Goal: Transaction & Acquisition: Purchase product/service

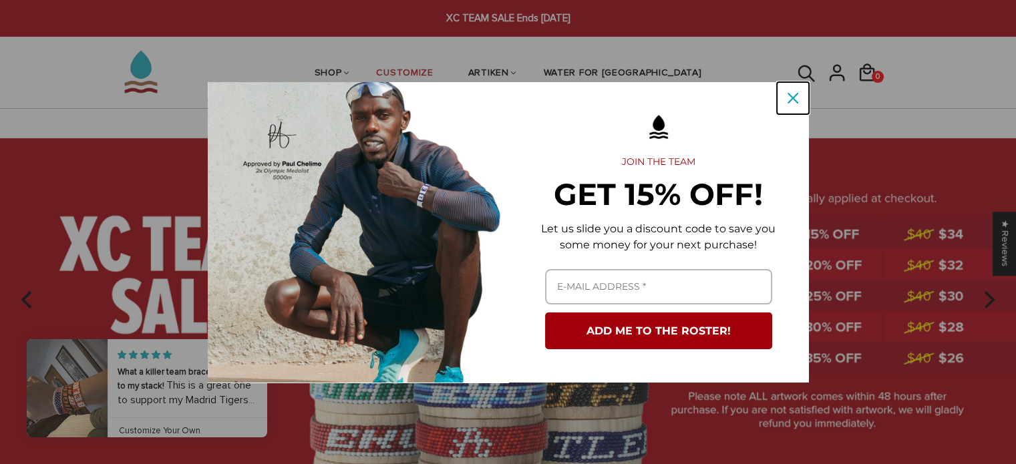
click at [793, 101] on icon "close icon" at bounding box center [793, 98] width 11 height 11
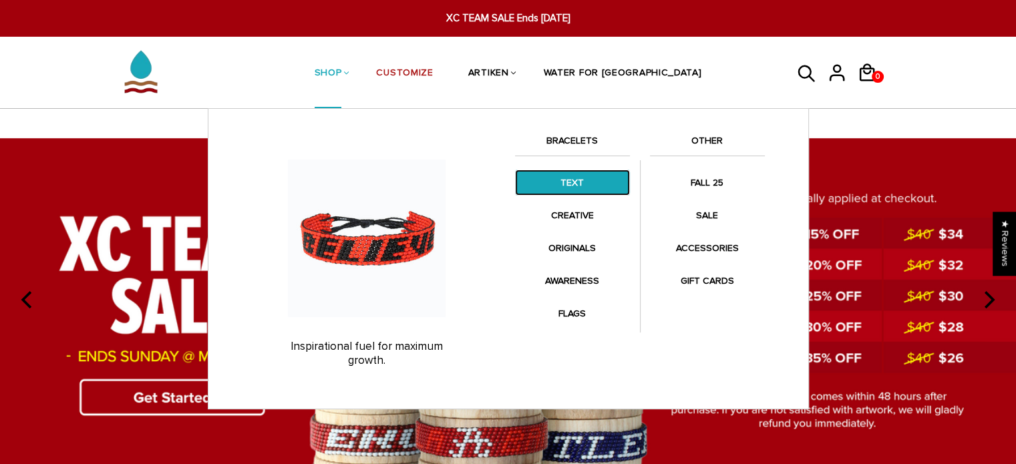
click at [554, 170] on link "TEXT" at bounding box center [572, 183] width 115 height 26
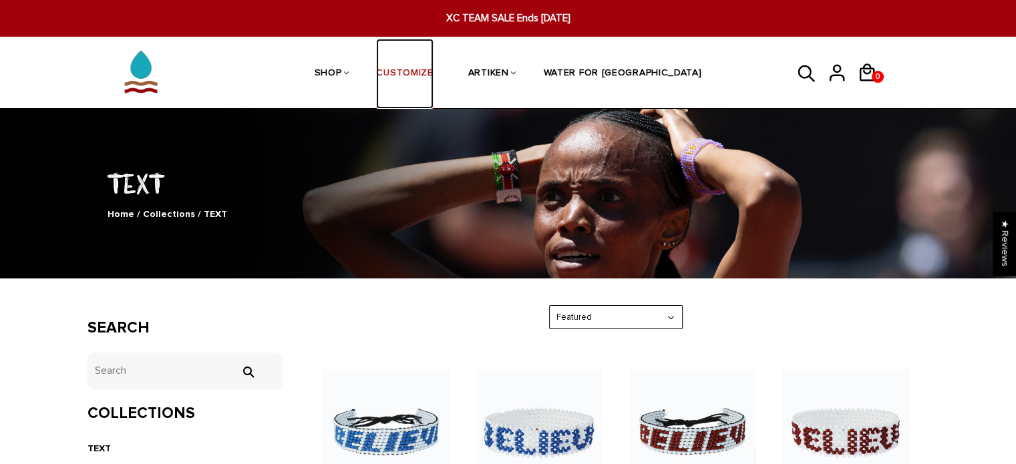
click at [433, 69] on link "CUSTOMIZE" at bounding box center [404, 74] width 57 height 71
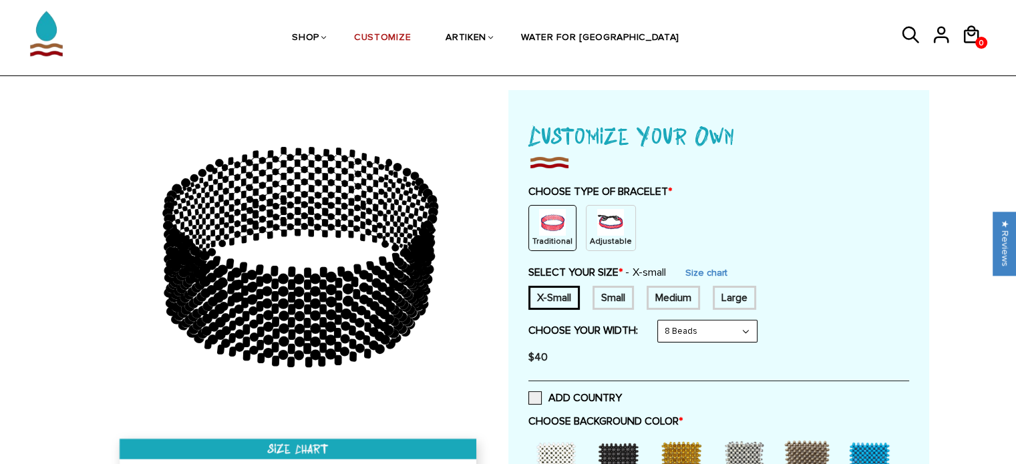
scroll to position [47, 0]
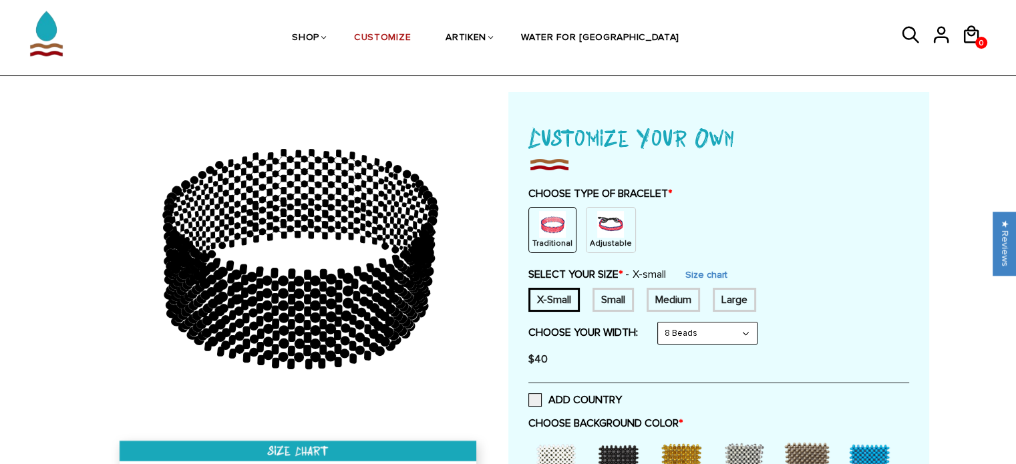
click at [611, 225] on img at bounding box center [610, 224] width 27 height 27
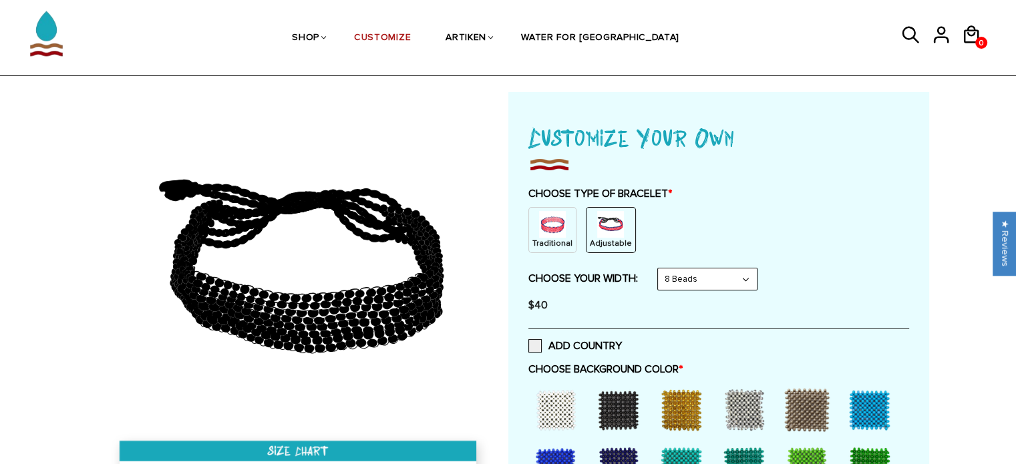
click at [559, 234] on img at bounding box center [552, 224] width 27 height 27
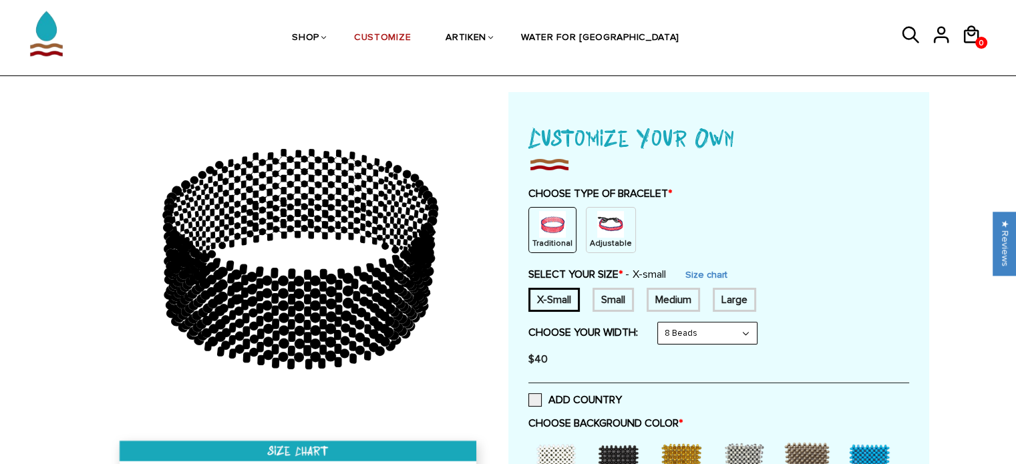
click at [597, 229] on img at bounding box center [610, 224] width 27 height 27
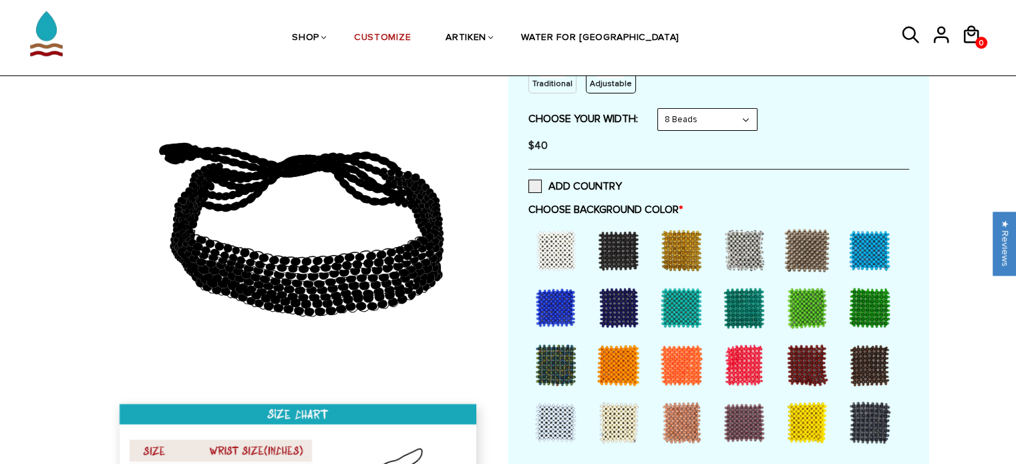
scroll to position [211, 0]
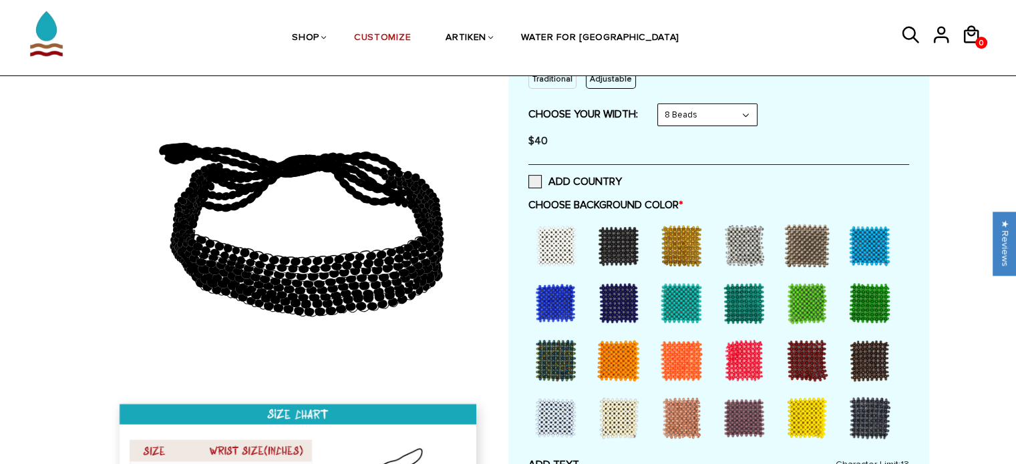
click at [746, 315] on div at bounding box center [744, 303] width 53 height 53
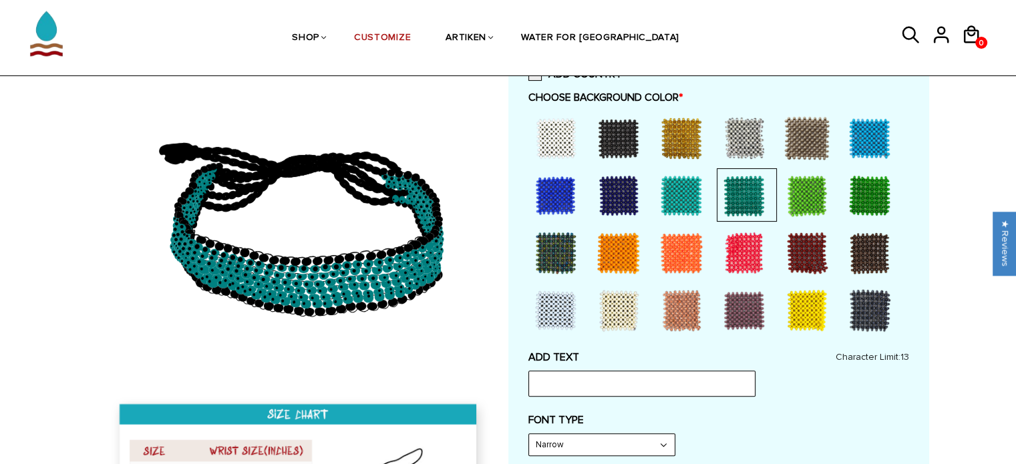
scroll to position [321, 0]
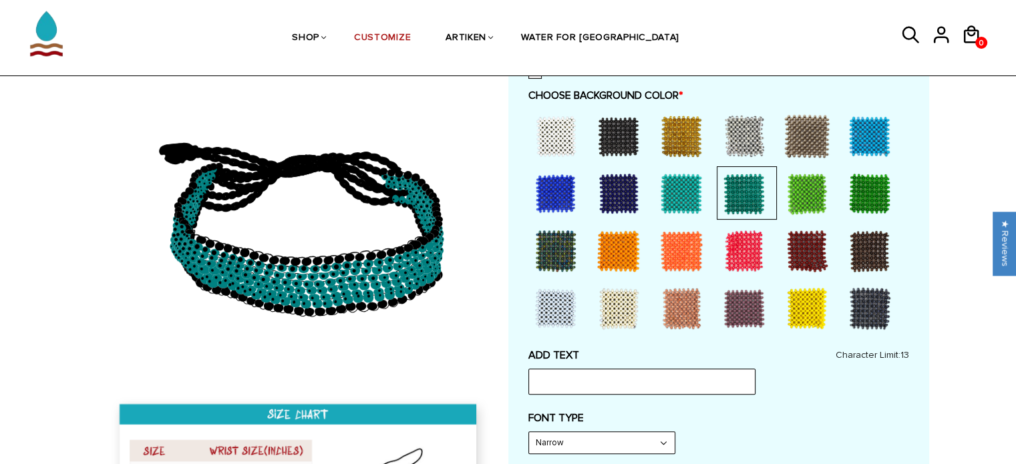
click at [865, 198] on div at bounding box center [869, 193] width 53 height 53
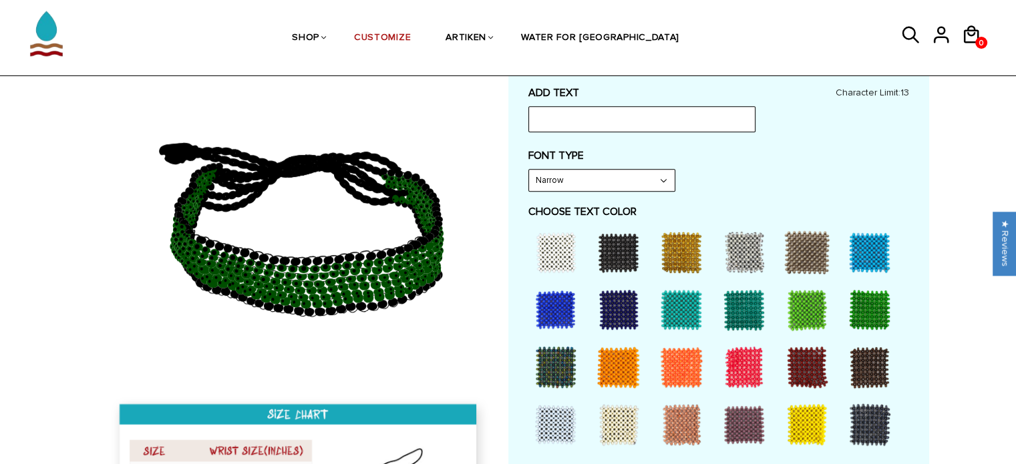
scroll to position [579, 0]
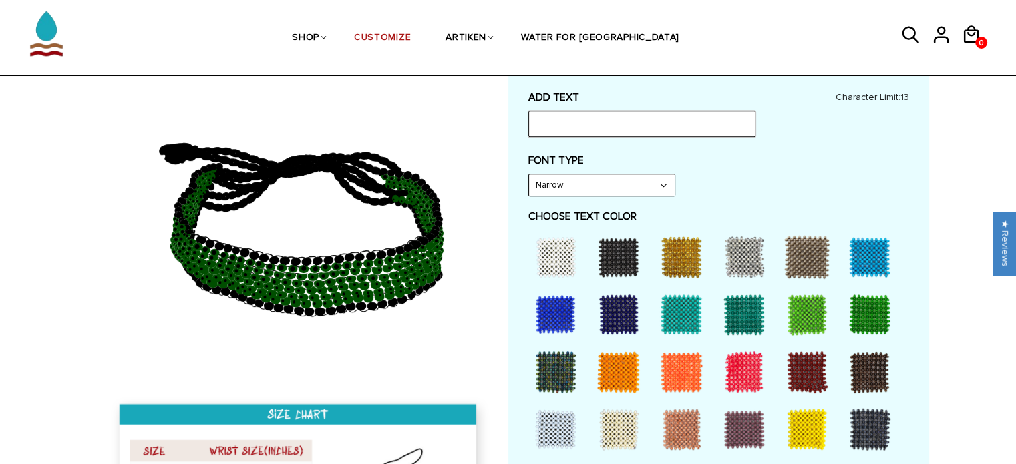
click at [664, 126] on input "text" at bounding box center [642, 123] width 227 height 25
type input "FOSSIL"
click at [638, 193] on select "Narrow Bold" at bounding box center [602, 184] width 146 height 21
click at [529, 174] on select "Narrow Bold" at bounding box center [602, 184] width 146 height 21
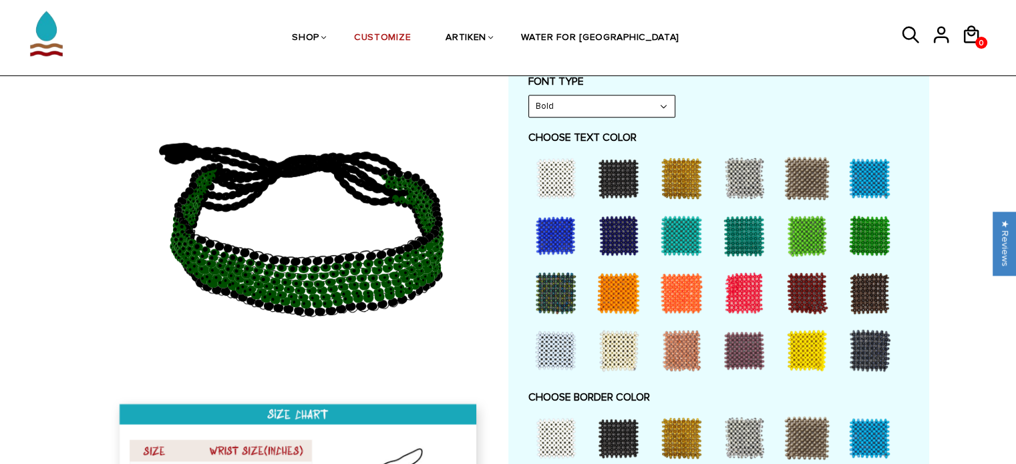
scroll to position [665, 0]
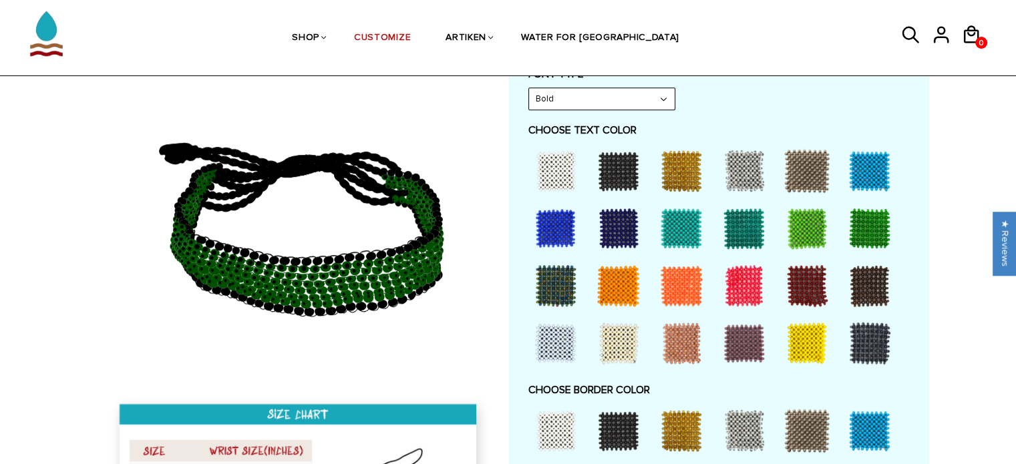
click at [545, 176] on div at bounding box center [555, 170] width 53 height 53
click at [630, 430] on div at bounding box center [618, 430] width 53 height 53
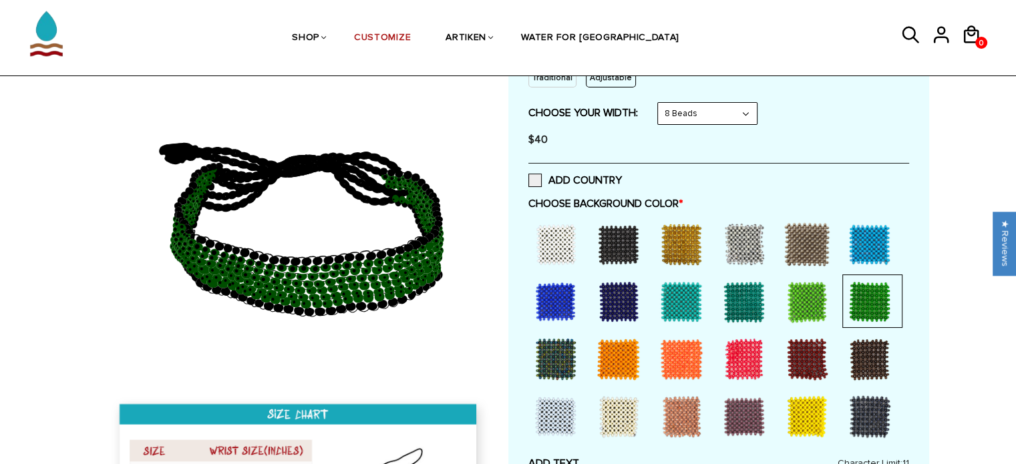
scroll to position [257, 0]
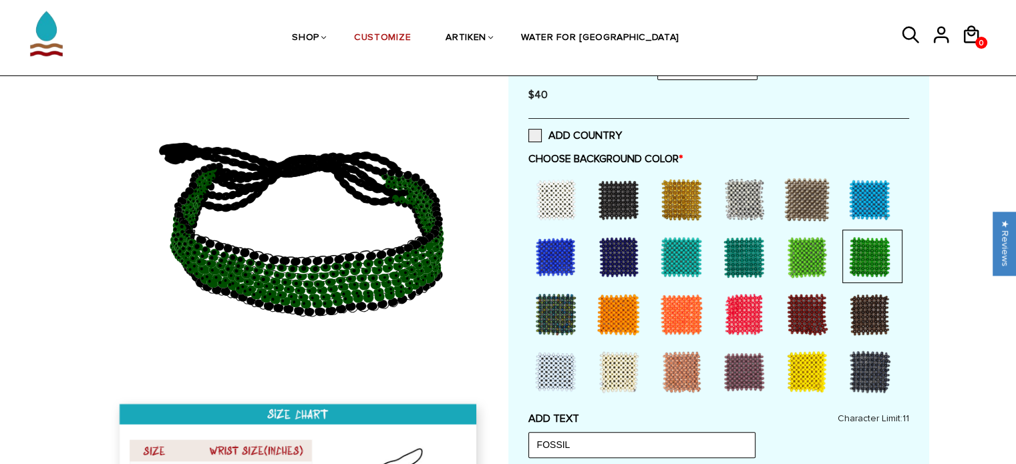
click at [559, 193] on div at bounding box center [555, 199] width 53 height 53
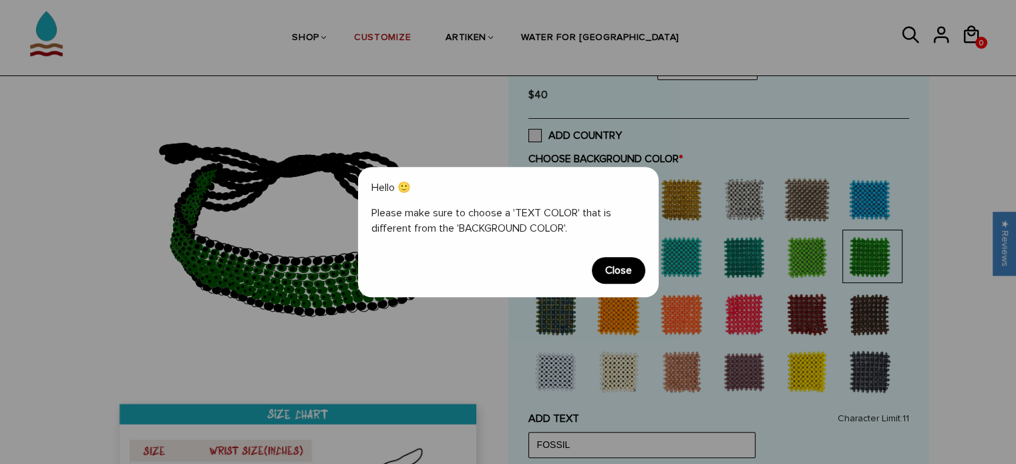
click at [633, 274] on span "Close" at bounding box center [618, 270] width 53 height 27
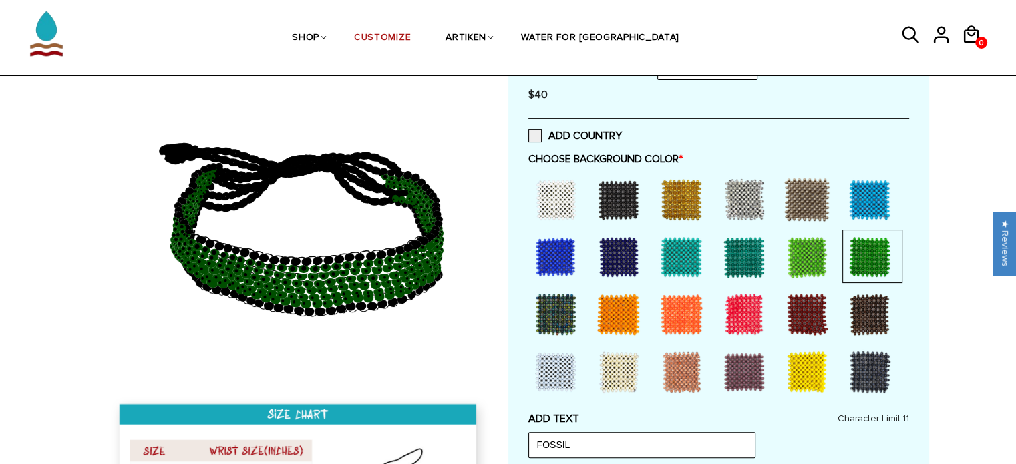
scroll to position [664, 0]
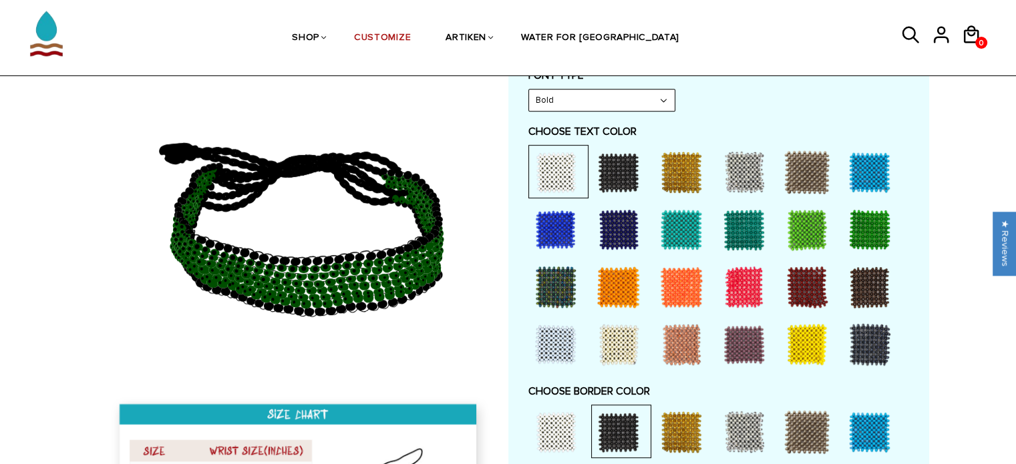
click at [63, 351] on div "Home / [CUSTOMIZE] YOUR OWN" at bounding box center [508, 266] width 1016 height 1583
click at [54, 310] on div "Home / [CUSTOMIZE] YOUR OWN" at bounding box center [508, 266] width 1016 height 1583
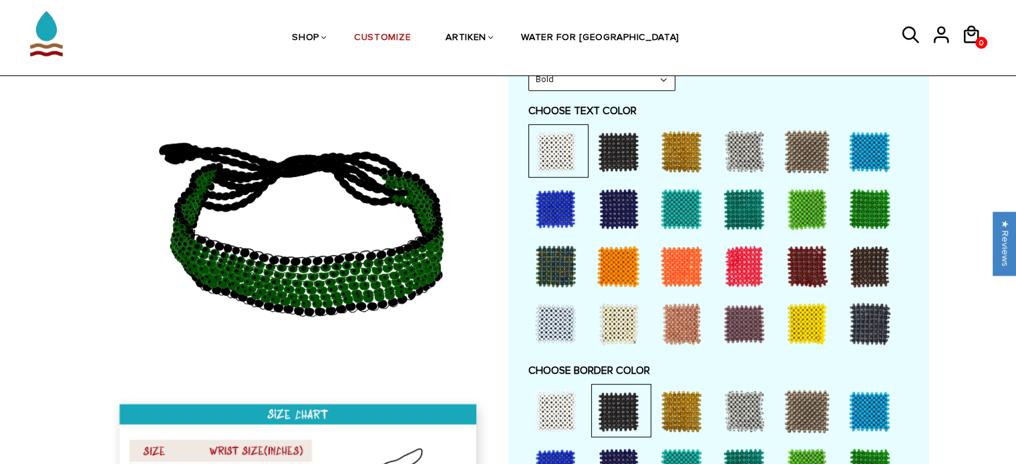
scroll to position [690, 0]
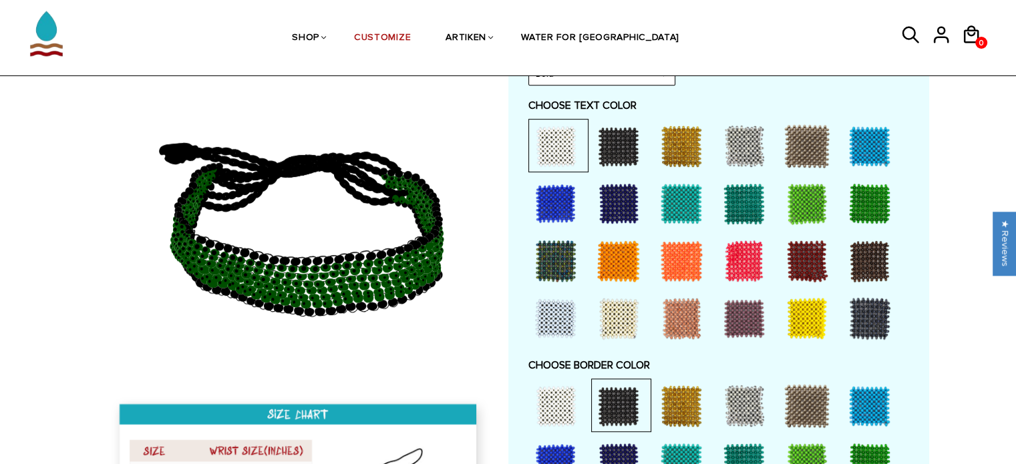
drag, startPoint x: 1026, startPoint y: 242, endPoint x: 1012, endPoint y: 328, distance: 87.2
click at [1012, 328] on div "Home / [CUSTOMIZE] YOUR OWN" at bounding box center [508, 240] width 1016 height 1583
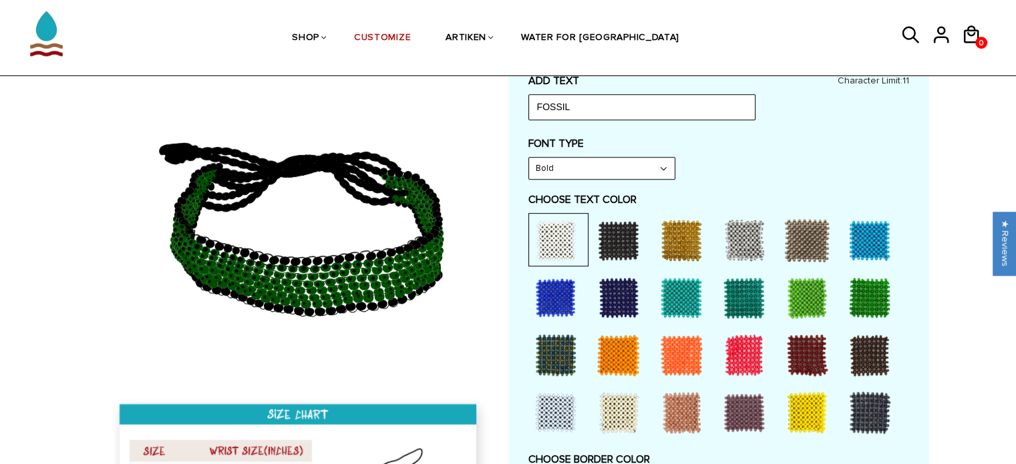
scroll to position [600, 0]
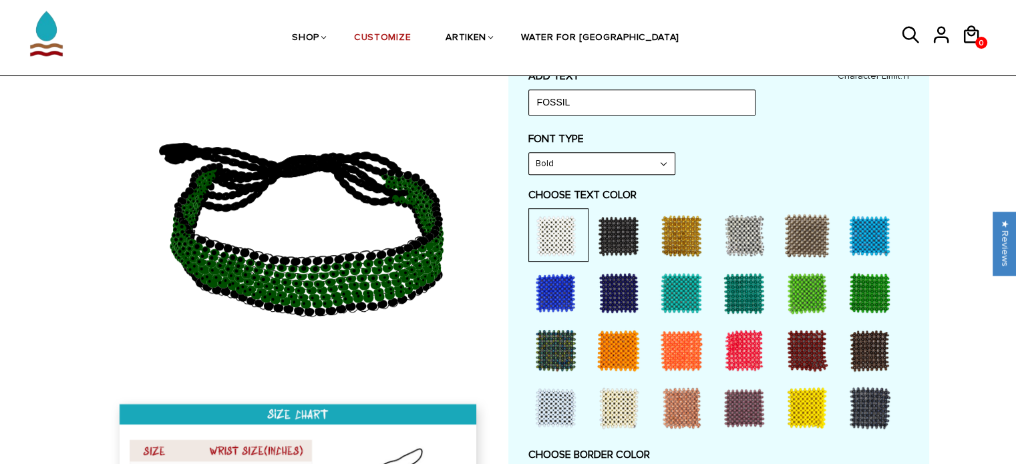
click at [742, 285] on div at bounding box center [744, 293] width 53 height 53
click at [559, 225] on div at bounding box center [555, 235] width 53 height 53
click at [76, 323] on div "Home / [CUSTOMIZE] YOUR OWN" at bounding box center [508, 330] width 1016 height 1583
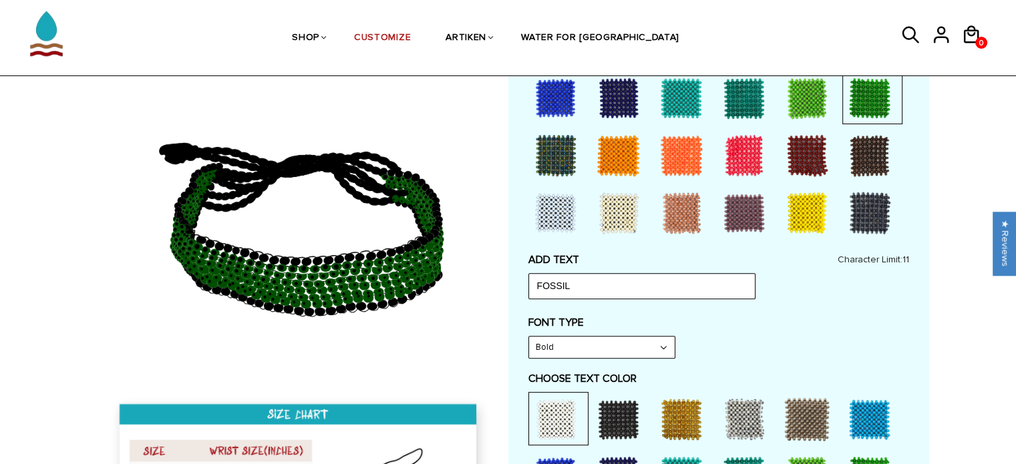
scroll to position [414, 0]
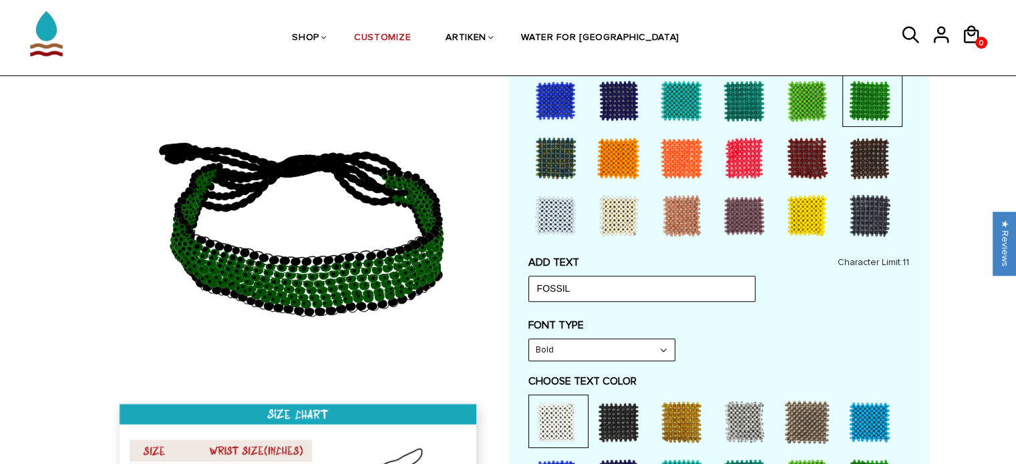
click at [746, 101] on div at bounding box center [744, 100] width 53 height 53
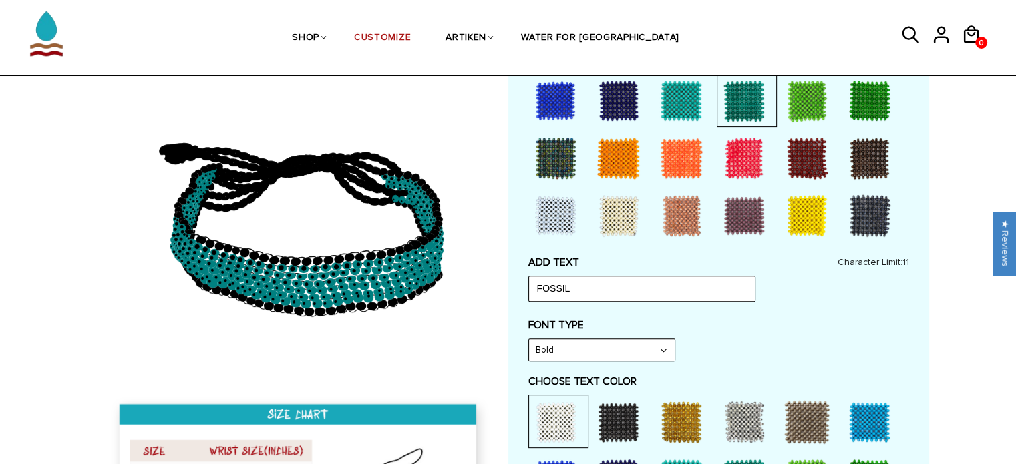
click at [815, 84] on div at bounding box center [807, 100] width 53 height 53
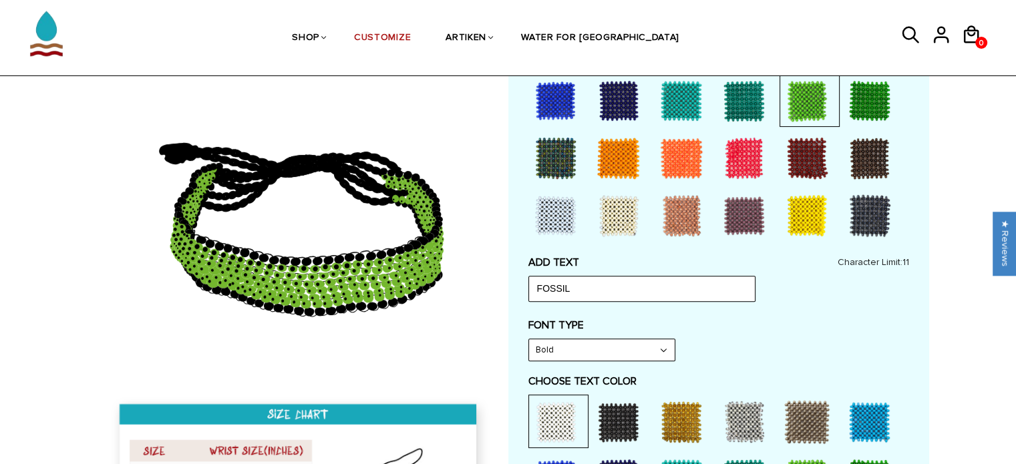
click at [861, 90] on div at bounding box center [869, 100] width 53 height 53
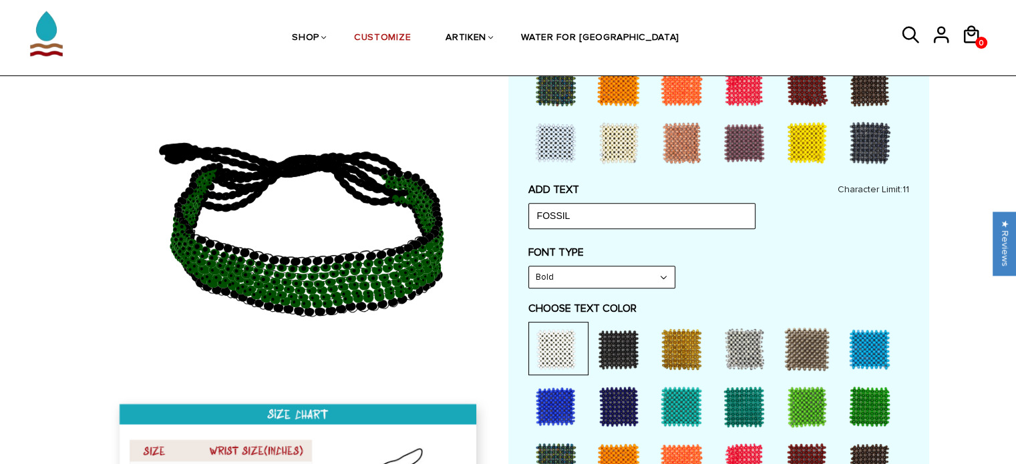
scroll to position [487, 0]
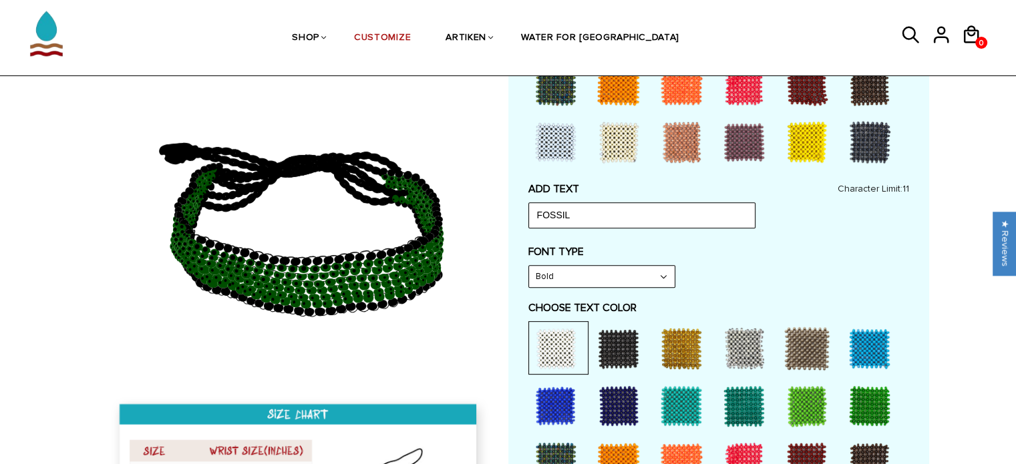
drag, startPoint x: 1023, startPoint y: 187, endPoint x: 923, endPoint y: 423, distance: 256.3
click at [923, 423] on div "Customize Your Own CHOOSE TYPE OF BRACELET * Traditional Adjustable Traditional…" at bounding box center [719, 329] width 421 height 1355
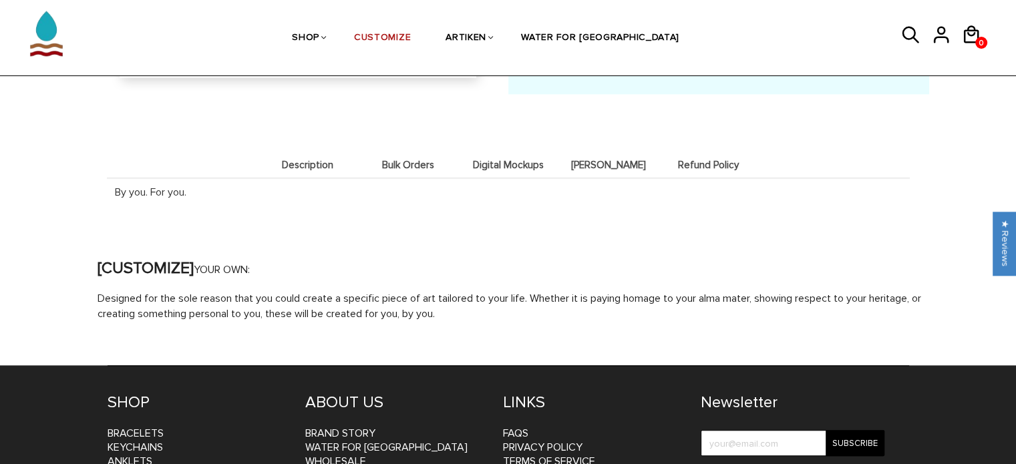
scroll to position [1405, 0]
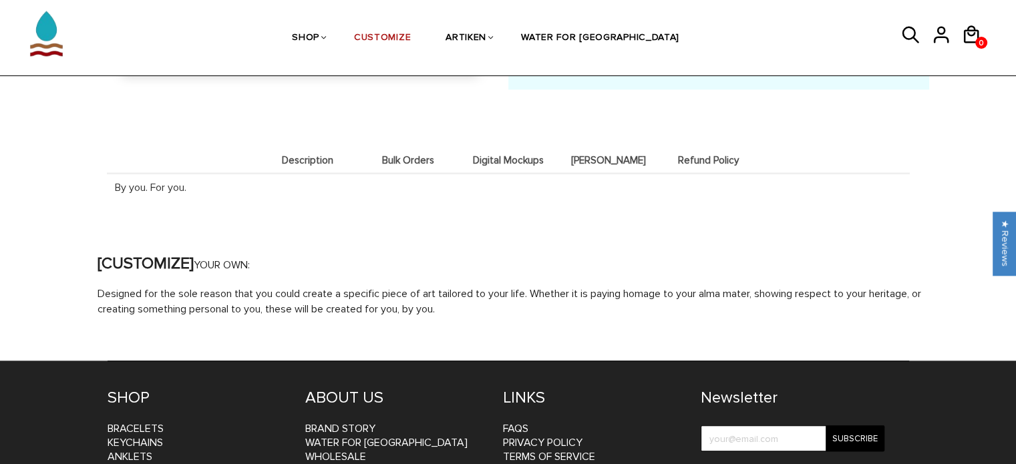
click at [400, 164] on li "Bulk Orders" at bounding box center [408, 160] width 100 height 26
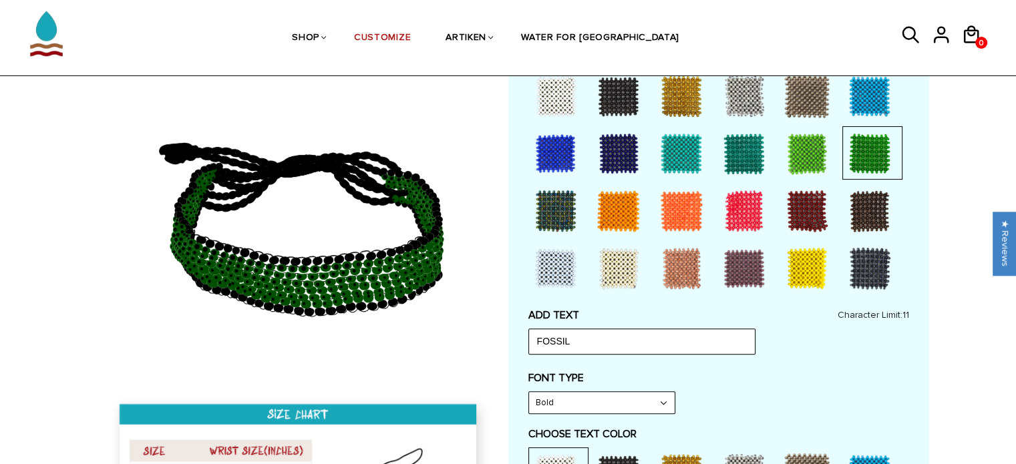
scroll to position [0, 0]
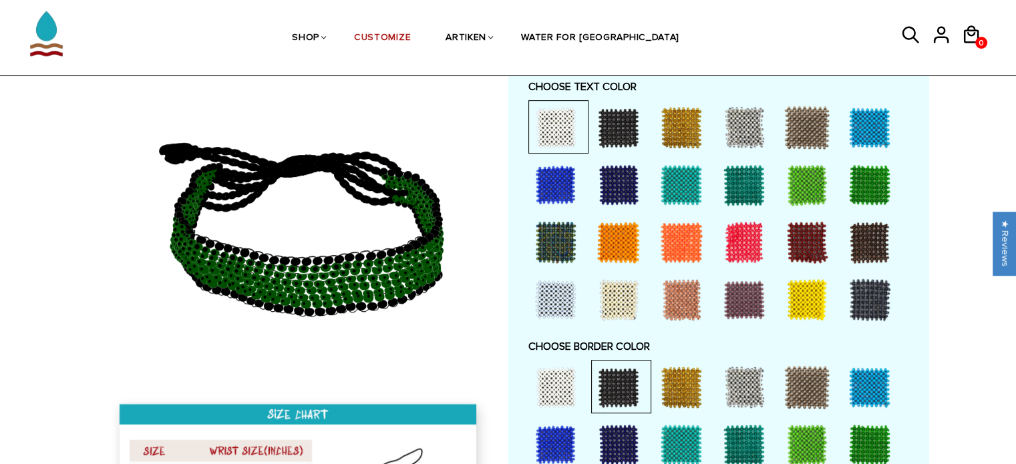
scroll to position [620, 0]
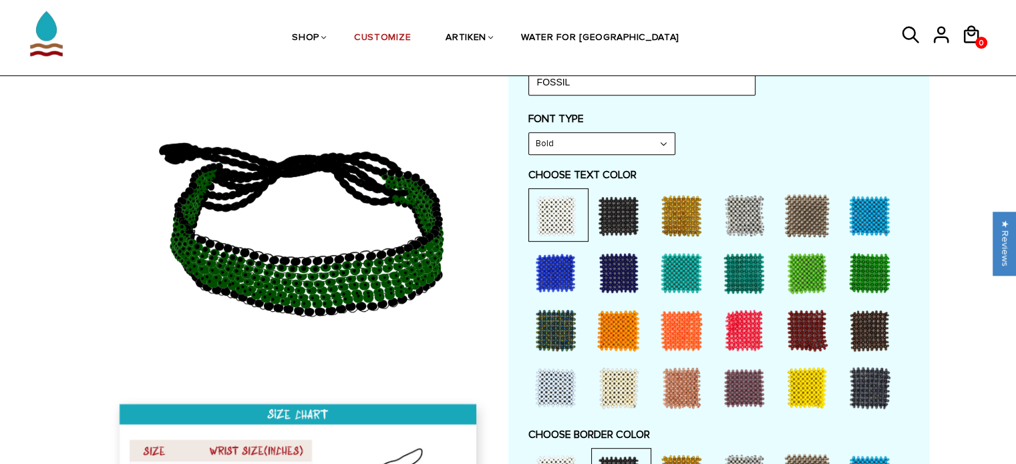
click at [629, 145] on select "Narrow Bold" at bounding box center [602, 143] width 146 height 21
select select "Narrow"
click at [529, 133] on select "Narrow Bold" at bounding box center [602, 143] width 146 height 21
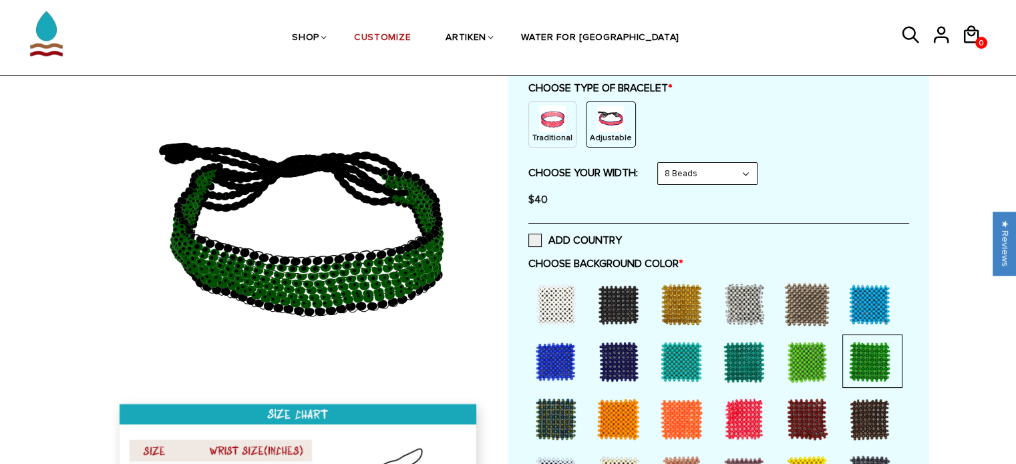
scroll to position [0, 0]
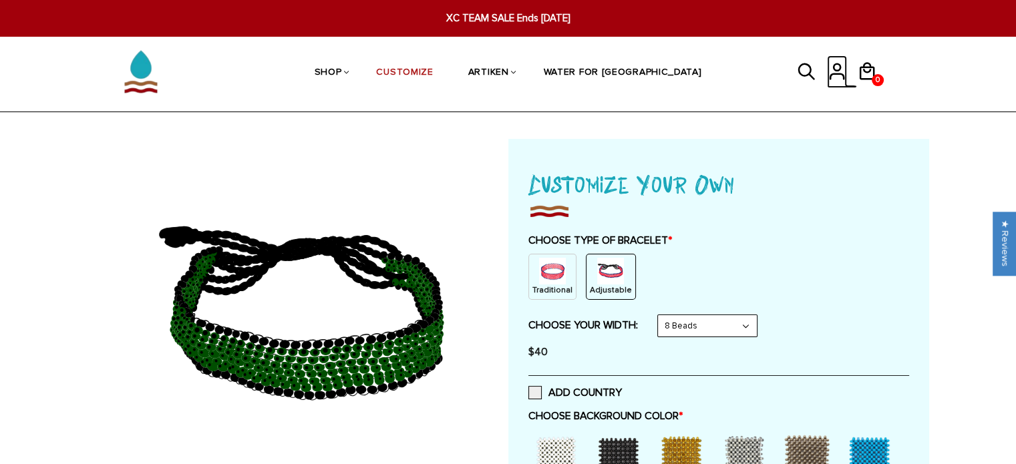
click at [832, 62] on icon at bounding box center [837, 71] width 20 height 32
